Goal: Find specific page/section: Find specific page/section

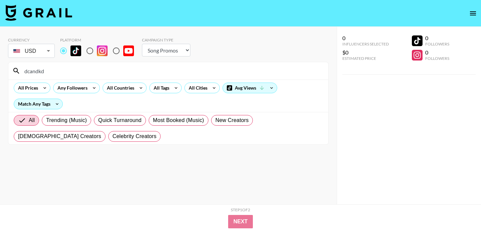
select select "Song"
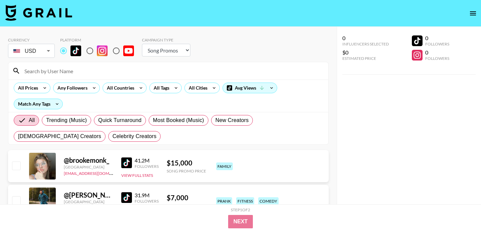
click at [155, 52] on select "Choose Type... Song Promos Brand Promos" at bounding box center [166, 50] width 48 height 13
click at [93, 54] on input "radio" at bounding box center [90, 51] width 14 height 14
radio input "true"
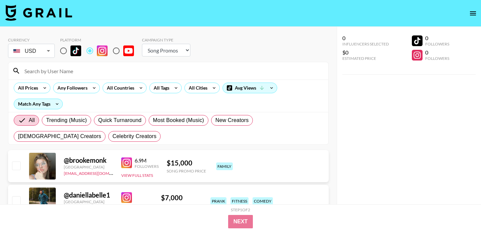
click at [151, 48] on select "Choose Type... Song Promos Brand Promos" at bounding box center [166, 50] width 48 height 13
click at [142, 44] on select "Choose Type... Song Promos Brand Promos" at bounding box center [166, 50] width 48 height 13
click at [124, 85] on div "All Countries" at bounding box center [119, 88] width 33 height 10
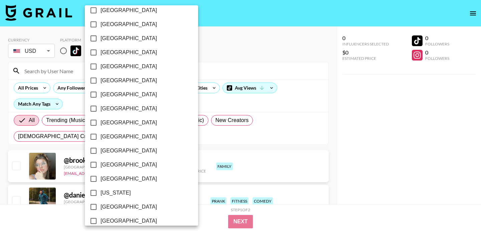
scroll to position [65, 0]
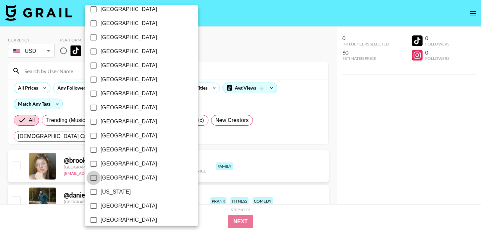
click at [93, 179] on input "[GEOGRAPHIC_DATA]" at bounding box center [94, 178] width 14 height 14
checkbox input "true"
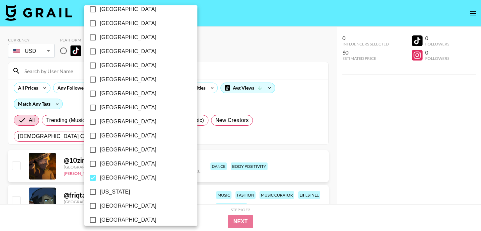
click at [228, 62] on div at bounding box center [240, 115] width 481 height 231
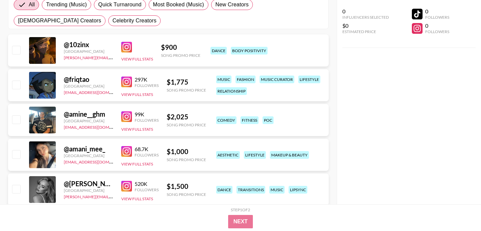
scroll to position [116, 0]
click at [127, 150] on img at bounding box center [126, 151] width 11 height 11
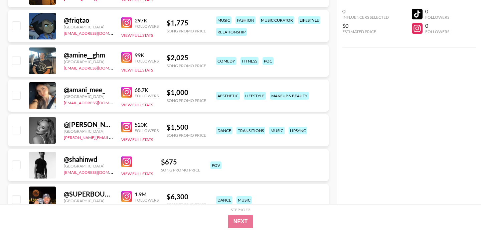
scroll to position [183, 0]
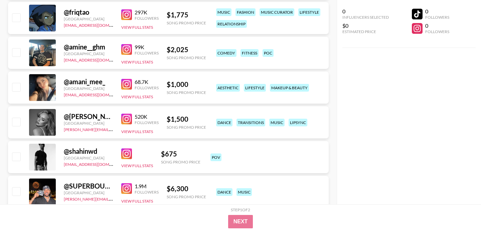
click at [125, 119] on img at bounding box center [126, 119] width 11 height 11
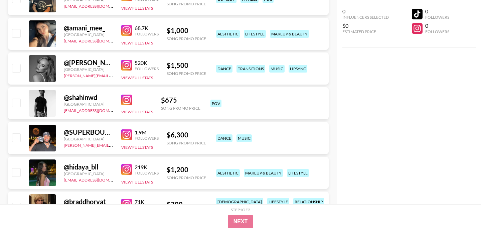
scroll to position [237, 0]
click at [126, 98] on img at bounding box center [126, 99] width 11 height 11
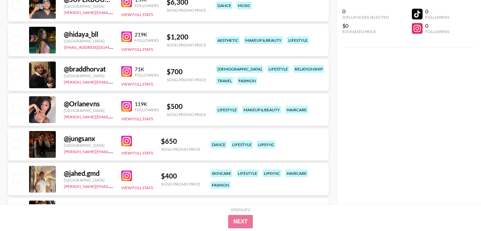
scroll to position [377, 0]
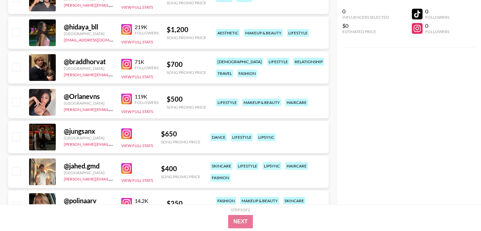
click at [127, 96] on img at bounding box center [126, 99] width 11 height 11
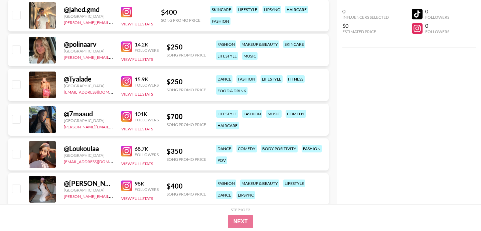
scroll to position [536, 0]
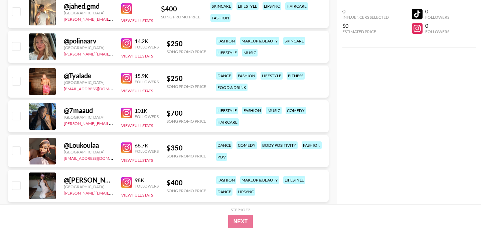
click at [127, 77] on img at bounding box center [126, 78] width 11 height 11
click at [125, 111] on img at bounding box center [126, 113] width 11 height 11
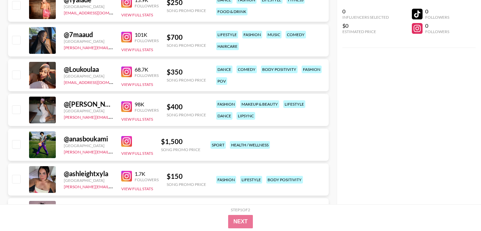
scroll to position [616, 0]
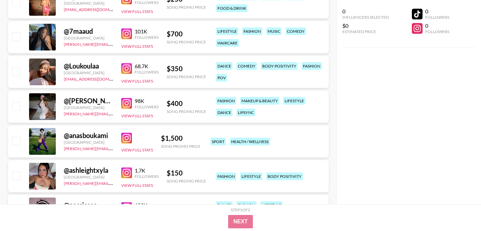
click at [124, 100] on img at bounding box center [126, 103] width 11 height 11
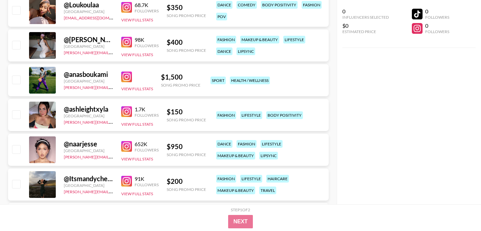
scroll to position [679, 0]
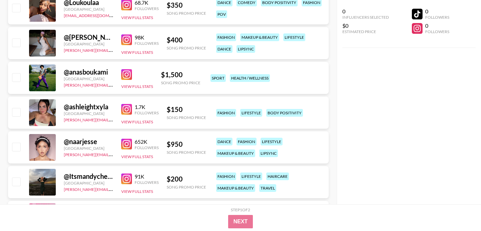
click at [124, 110] on img at bounding box center [126, 109] width 11 height 11
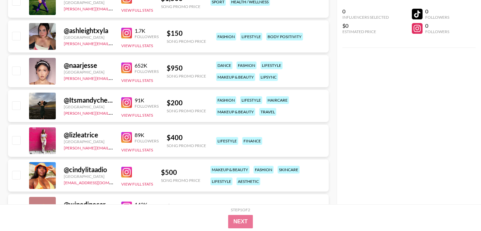
scroll to position [766, 0]
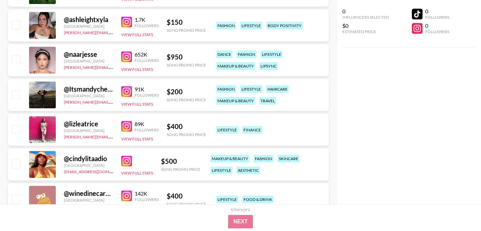
click at [128, 90] on img at bounding box center [126, 91] width 11 height 11
click at [130, 125] on img at bounding box center [126, 126] width 11 height 11
